Goal: Register for event/course

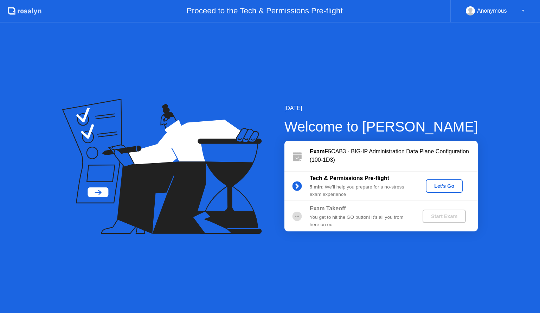
click at [443, 183] on div "Let's Go" at bounding box center [444, 186] width 31 height 6
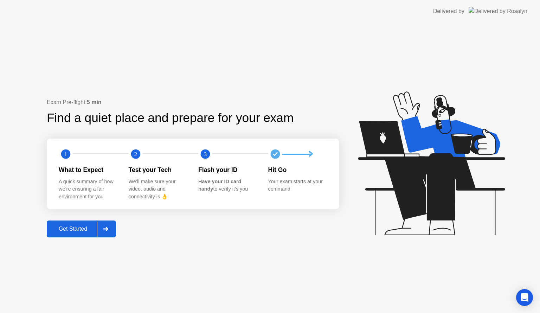
click at [80, 226] on div "Get Started" at bounding box center [73, 229] width 48 height 6
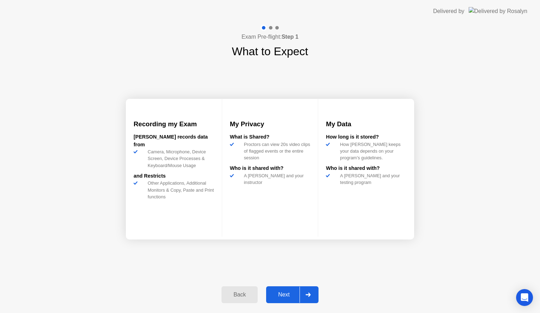
click at [285, 295] on div "Next" at bounding box center [283, 295] width 31 height 6
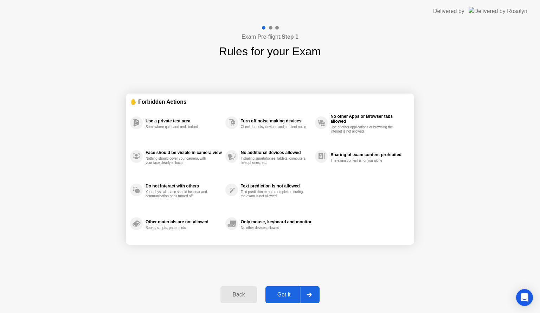
click at [285, 295] on div "Got it" at bounding box center [284, 295] width 33 height 6
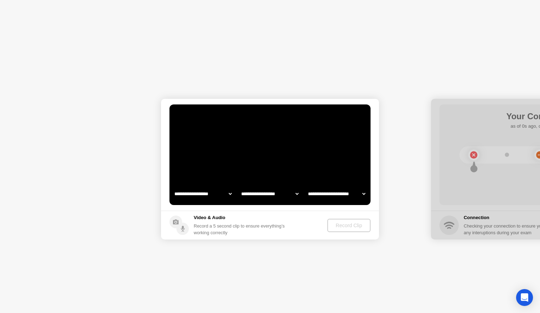
select select "**********"
select select "*******"
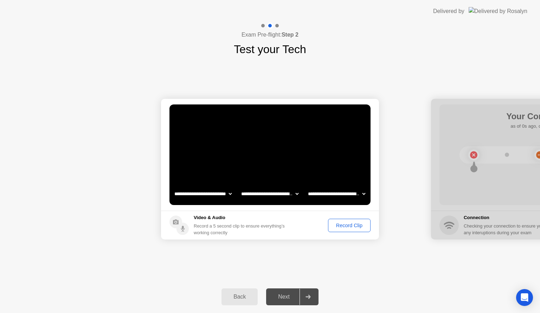
click at [354, 230] on button "Record Clip" at bounding box center [349, 225] width 43 height 13
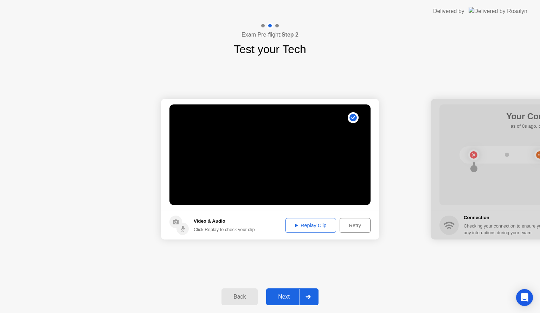
click at [308, 223] on div "Replay Clip" at bounding box center [311, 226] width 46 height 6
click at [281, 295] on div "Next" at bounding box center [283, 297] width 31 height 6
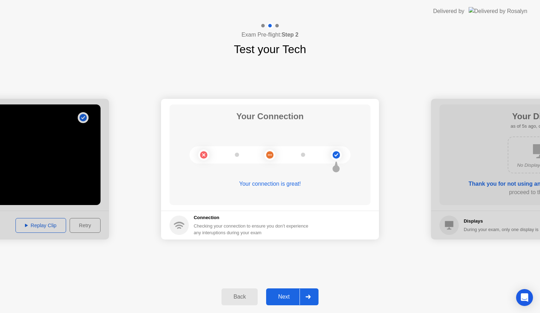
click at [281, 295] on div "Next" at bounding box center [283, 297] width 31 height 6
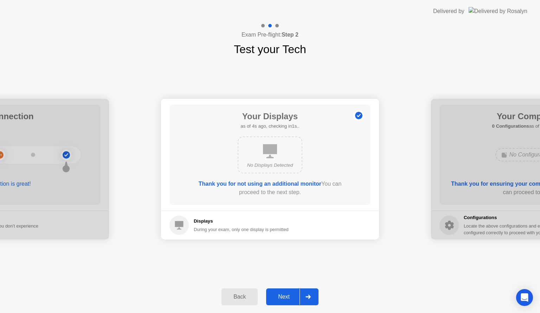
click at [281, 294] on div "Next" at bounding box center [283, 297] width 31 height 6
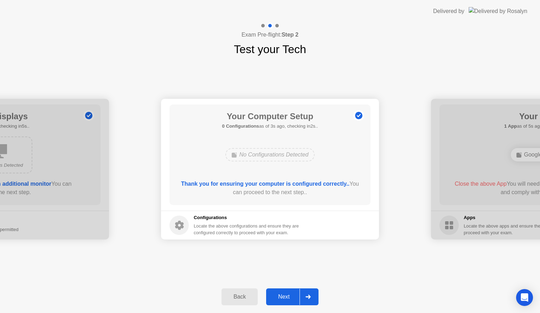
click at [282, 294] on div "Next" at bounding box center [283, 297] width 31 height 6
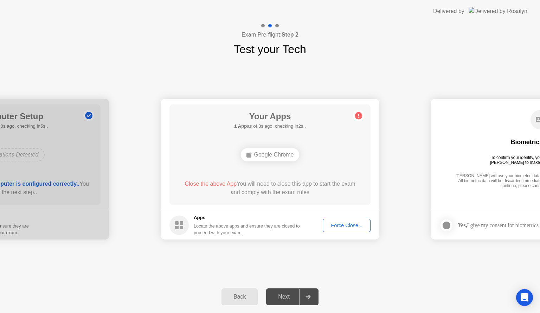
click at [348, 223] on div "Force Close..." at bounding box center [346, 226] width 43 height 6
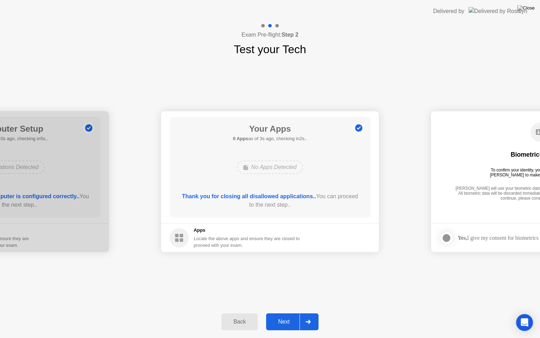
click at [283, 313] on div "Next" at bounding box center [283, 321] width 31 height 6
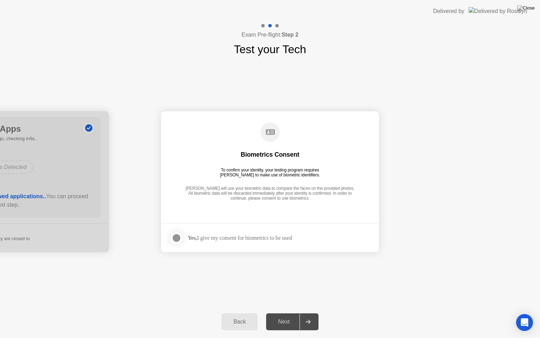
click at [178, 237] on div at bounding box center [176, 238] width 8 height 8
click at [284, 313] on div "Next" at bounding box center [283, 321] width 31 height 6
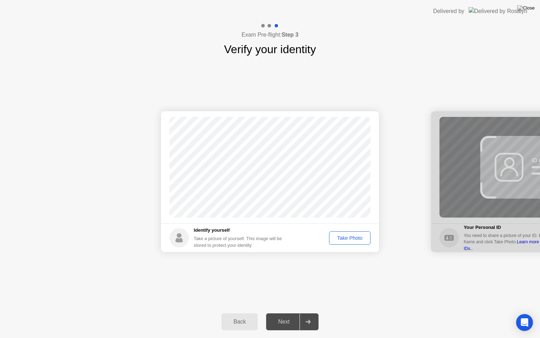
click at [349, 240] on div "Take Photo" at bounding box center [350, 238] width 37 height 6
click at [287, 313] on button "Next" at bounding box center [292, 321] width 52 height 17
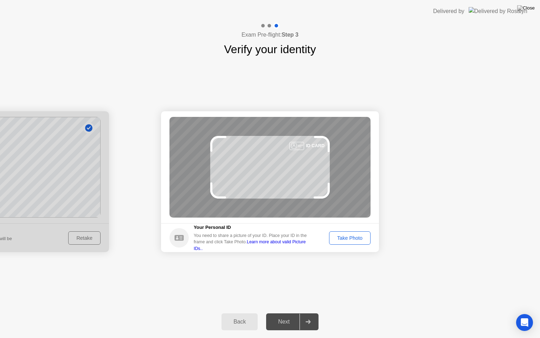
click at [360, 240] on div "Take Photo" at bounding box center [350, 238] width 37 height 6
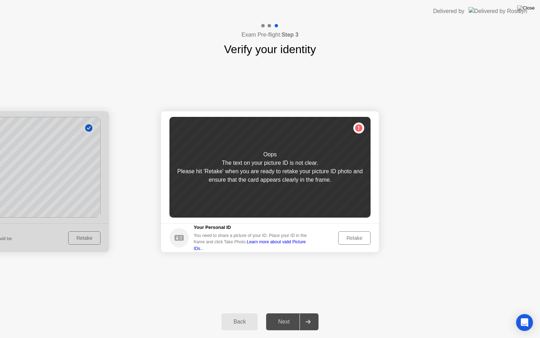
click at [360, 240] on div "Retake" at bounding box center [354, 238] width 27 height 6
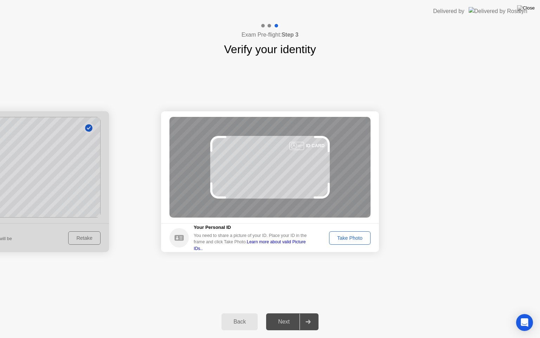
click at [360, 240] on div "Take Photo" at bounding box center [350, 238] width 37 height 6
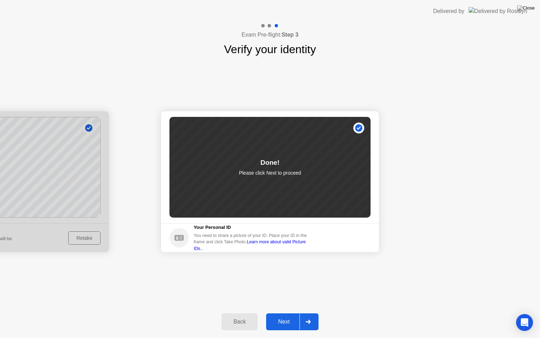
click at [280, 313] on div "Next" at bounding box center [283, 321] width 31 height 6
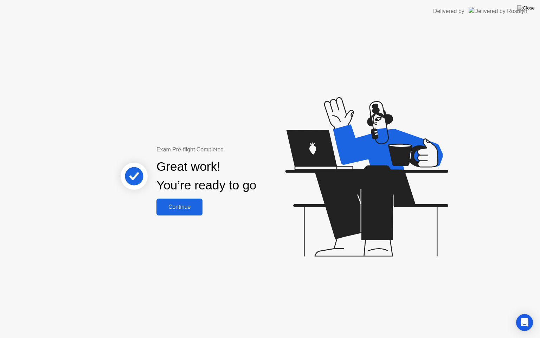
click at [189, 207] on div "Continue" at bounding box center [180, 207] width 42 height 6
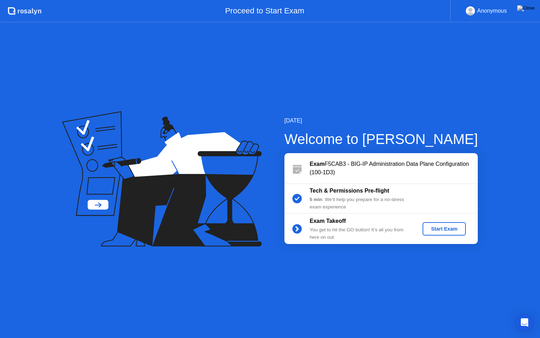
click at [443, 230] on div "Start Exam" at bounding box center [445, 229] width 38 height 6
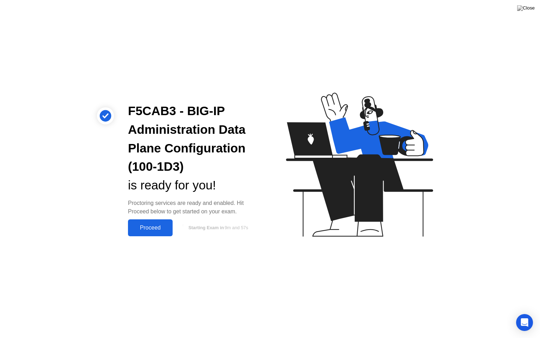
click at [152, 224] on div "Proceed" at bounding box center [150, 227] width 40 height 6
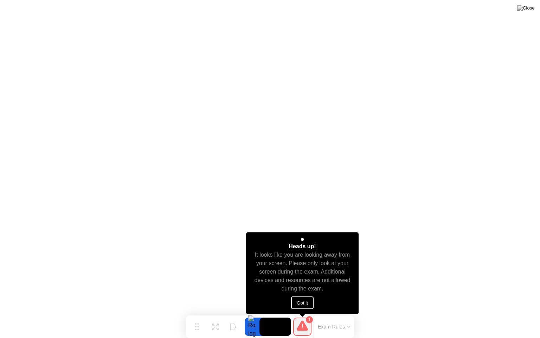
click at [308, 300] on button "Got it" at bounding box center [302, 302] width 23 height 13
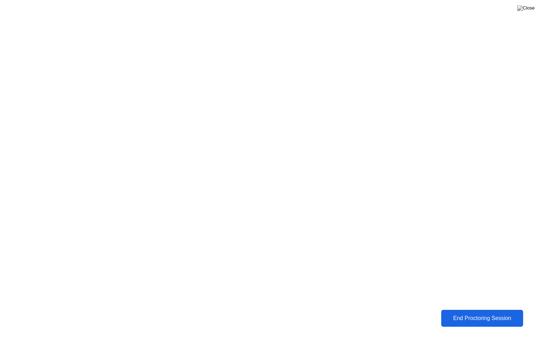
click at [464, 313] on div "End Proctoring Session" at bounding box center [483, 318] width 78 height 6
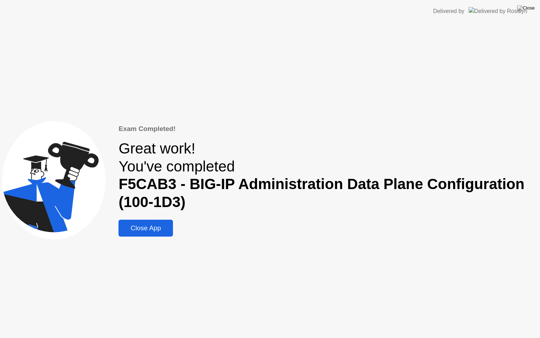
click at [147, 230] on div "Close App" at bounding box center [146, 228] width 50 height 8
